Goal: Task Accomplishment & Management: Use online tool/utility

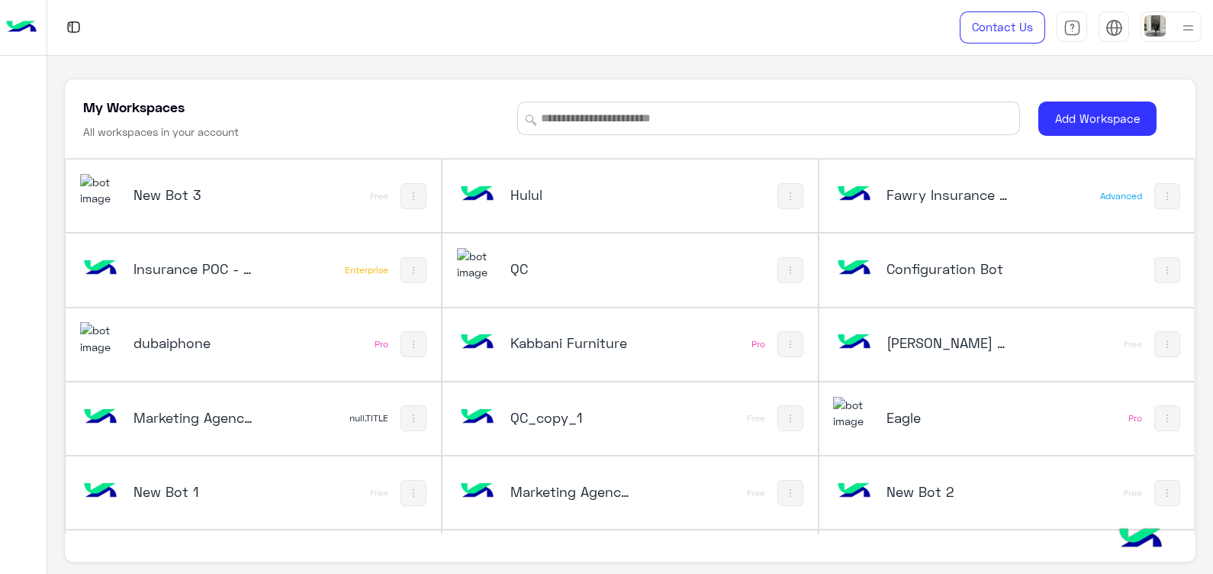
click at [527, 266] on h5 "QC" at bounding box center [573, 268] width 125 height 18
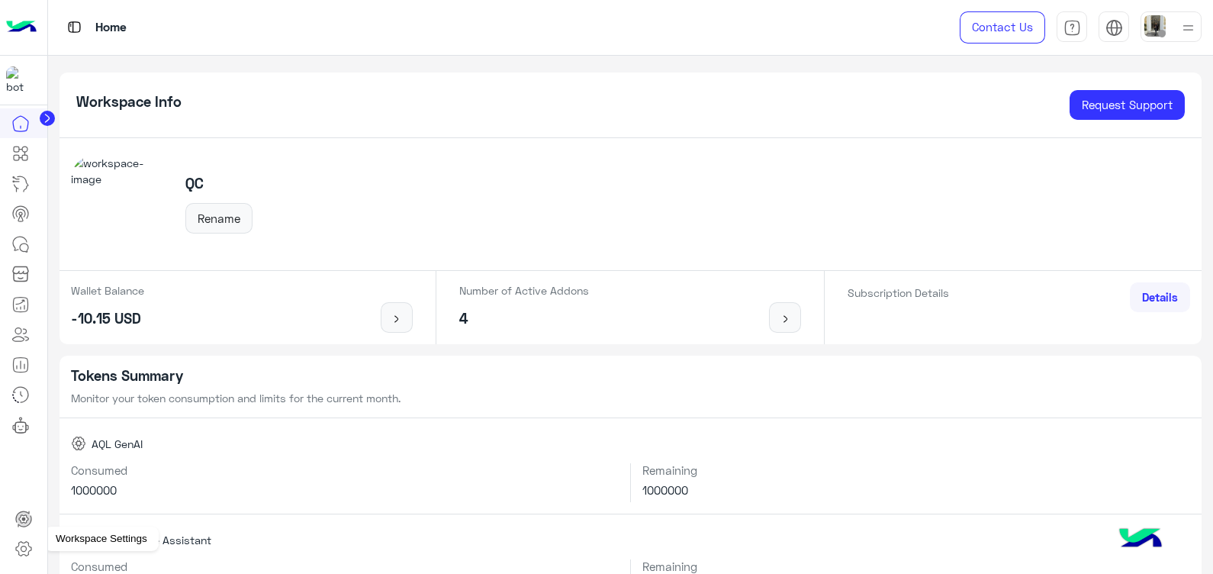
click at [34, 549] on link at bounding box center [23, 548] width 41 height 31
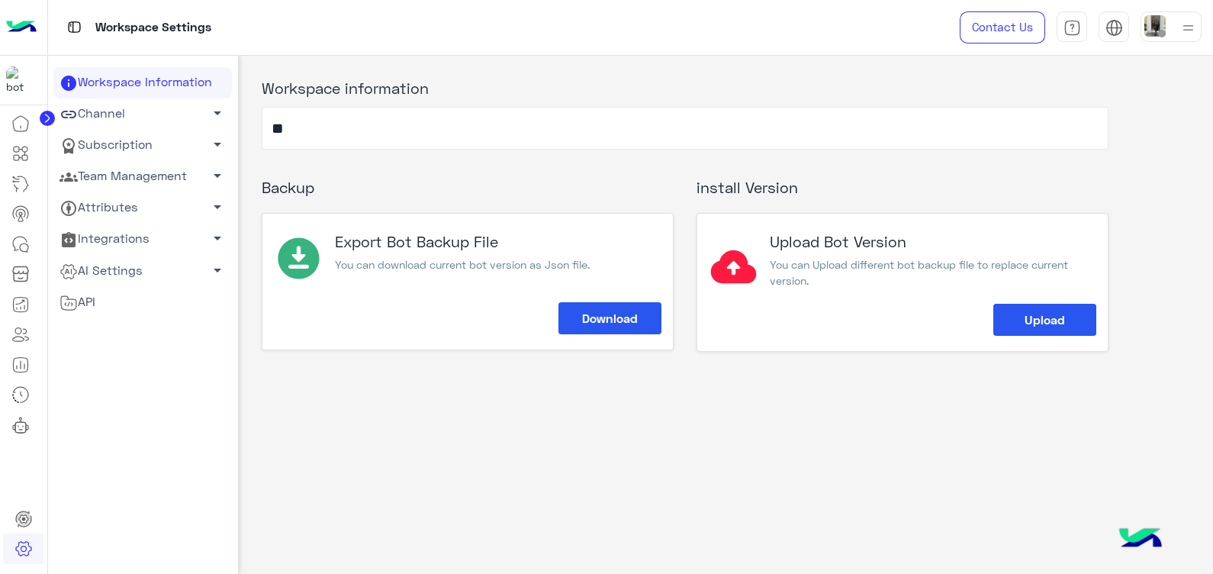
click at [195, 261] on link "AI Settings arrow_drop_down" at bounding box center [142, 270] width 179 height 31
click at [146, 298] on link "Conversational AI Models" at bounding box center [142, 299] width 179 height 27
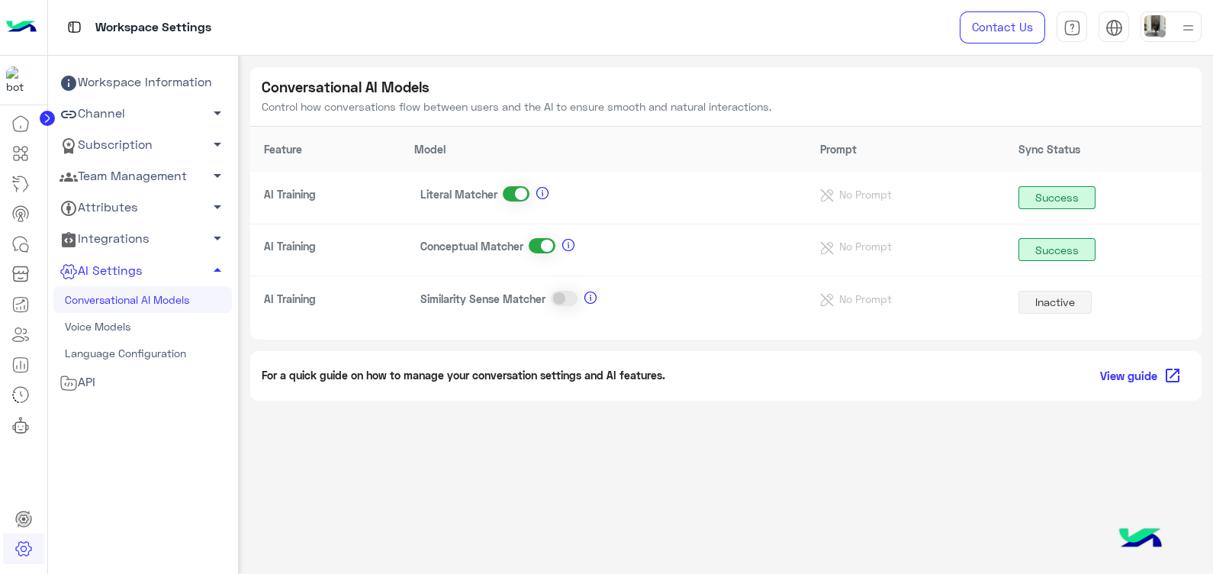
click at [1162, 377] on link "View guide open_in_new" at bounding box center [1139, 375] width 105 height 27
